Goal: Task Accomplishment & Management: Complete application form

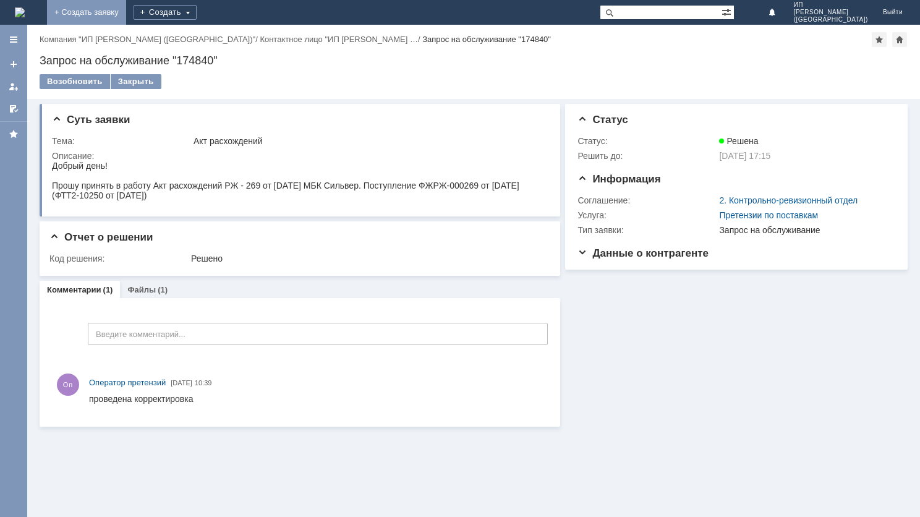
click at [126, 8] on link "+ Создать заявку" at bounding box center [86, 12] width 79 height 25
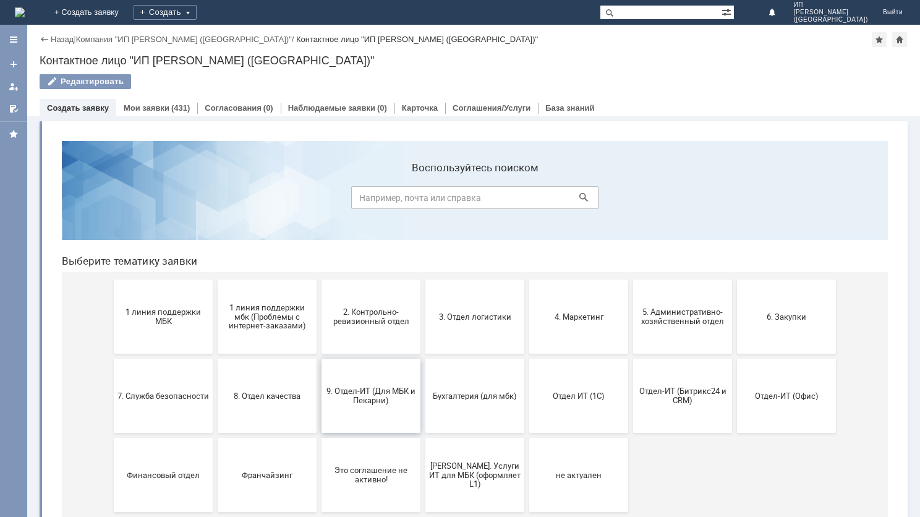
click at [359, 395] on span "9. Отдел-ИТ (Для МБК и Пекарни)" at bounding box center [370, 395] width 91 height 19
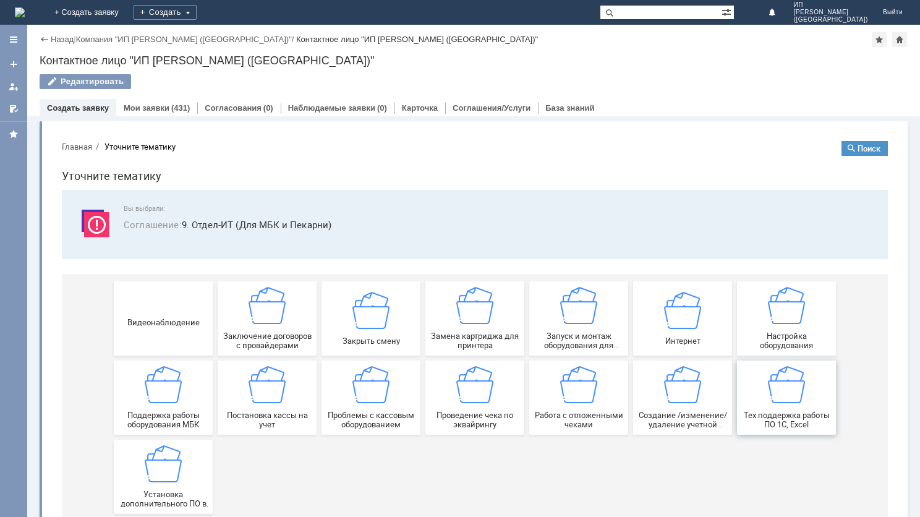
click at [781, 391] on img at bounding box center [786, 384] width 37 height 37
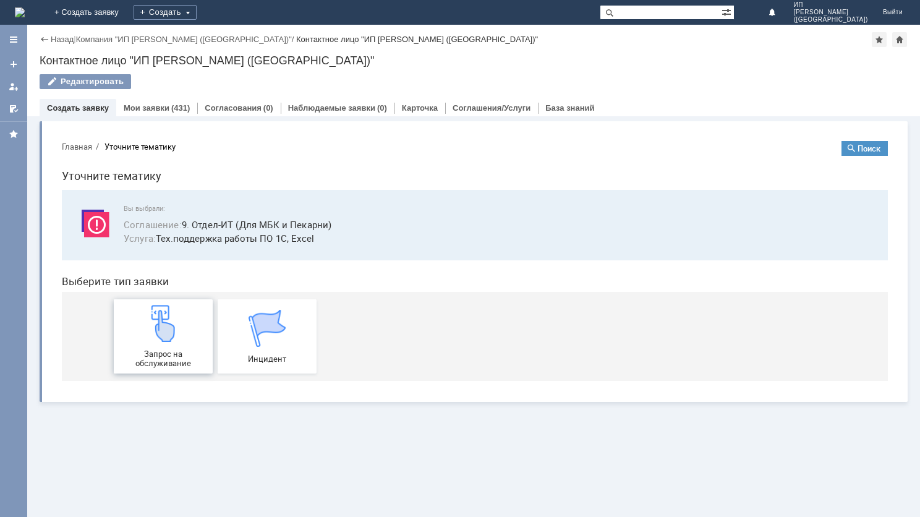
click at [161, 331] on img at bounding box center [163, 323] width 37 height 37
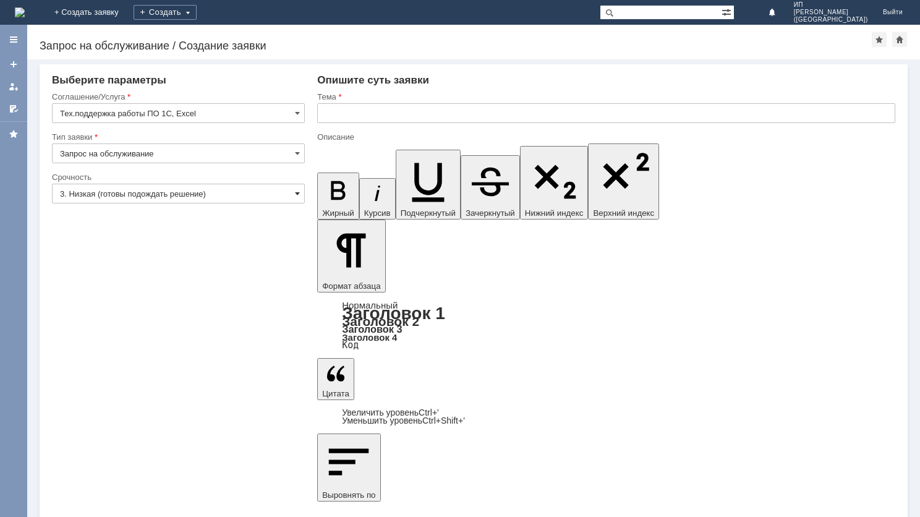
click at [297, 198] on span at bounding box center [297, 194] width 5 height 10
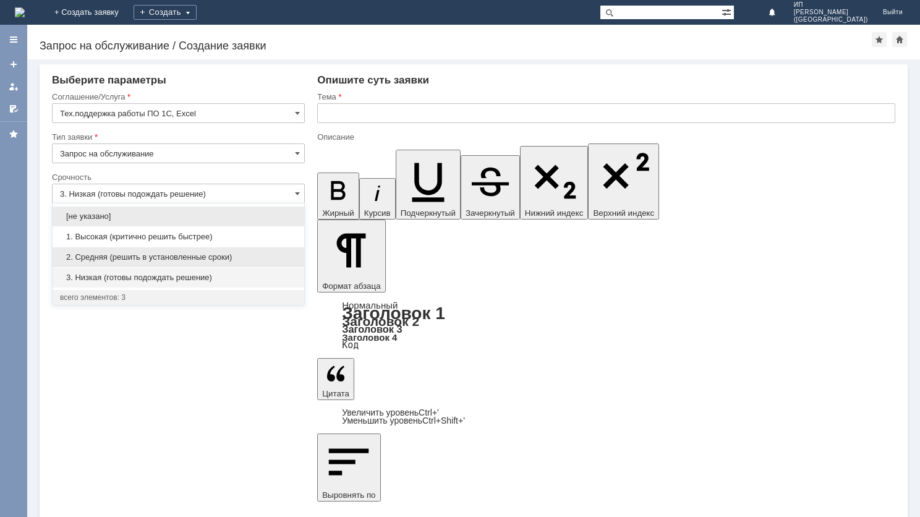
click at [205, 249] on div "2. Средняя (решить в установленные сроки)" at bounding box center [179, 257] width 252 height 20
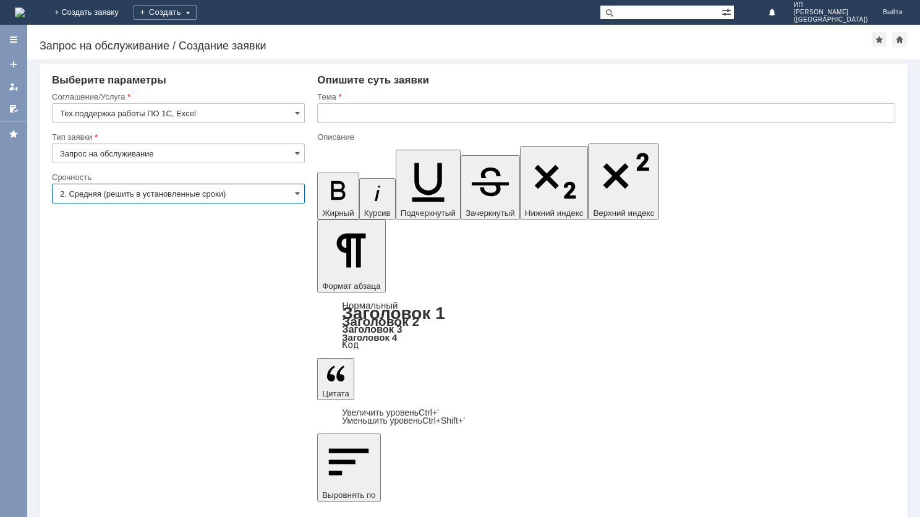
type input "2. Средняя (решить в установленные сроки)"
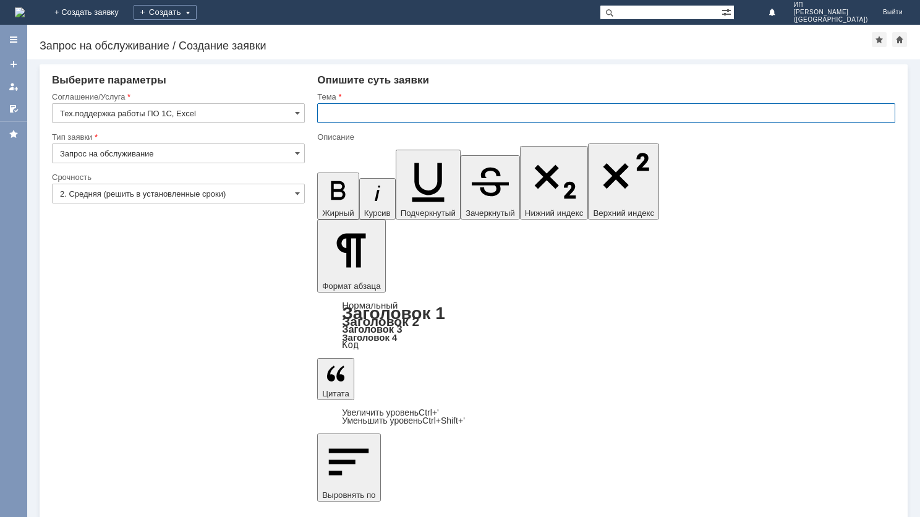
click at [376, 111] on input "text" at bounding box center [606, 113] width 578 height 20
type input "Не могу войти под данными Супервайзера"
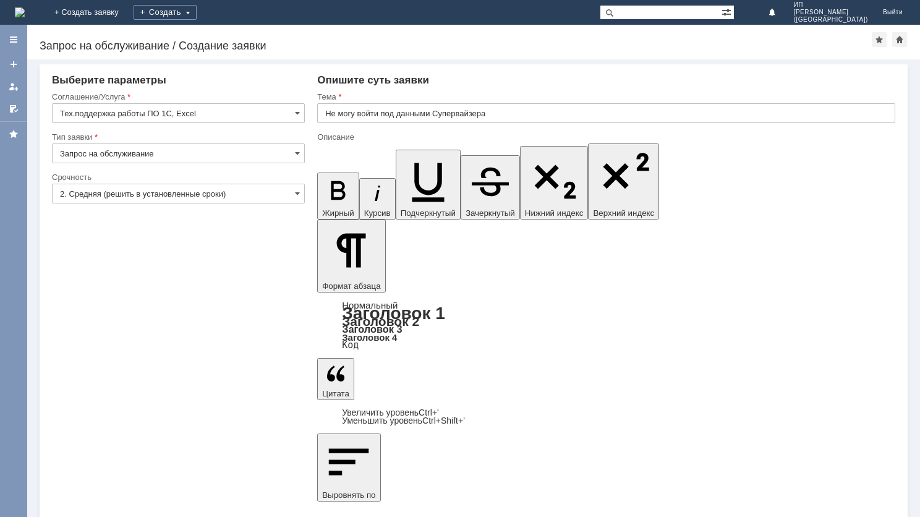
click at [295, 193] on span at bounding box center [297, 194] width 5 height 10
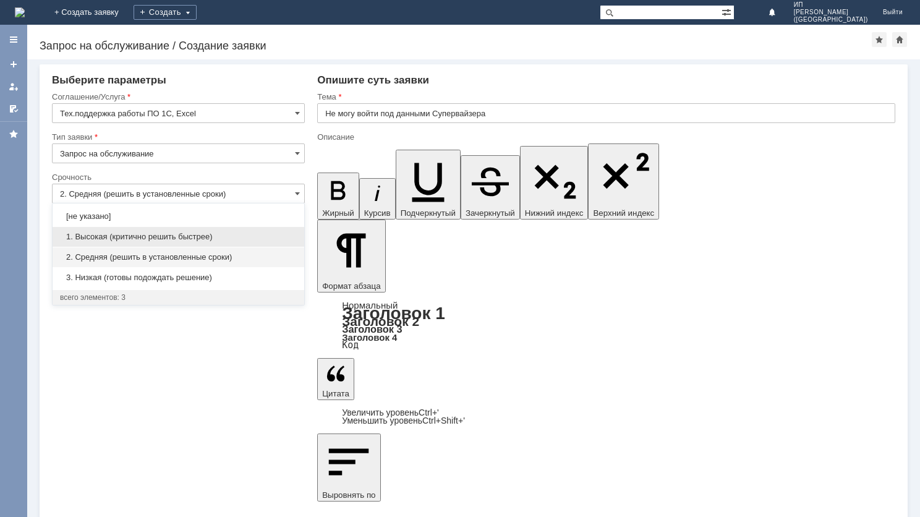
click at [235, 232] on span "1. Высокая (критично решить быстрее)" at bounding box center [178, 237] width 237 height 10
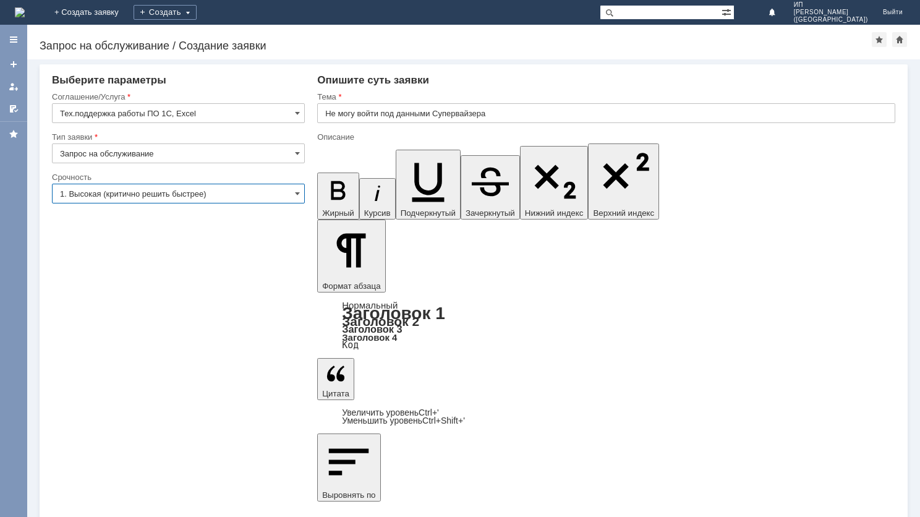
type input "1. Высокая (критично решить быстрее)"
